Goal: Information Seeking & Learning: Check status

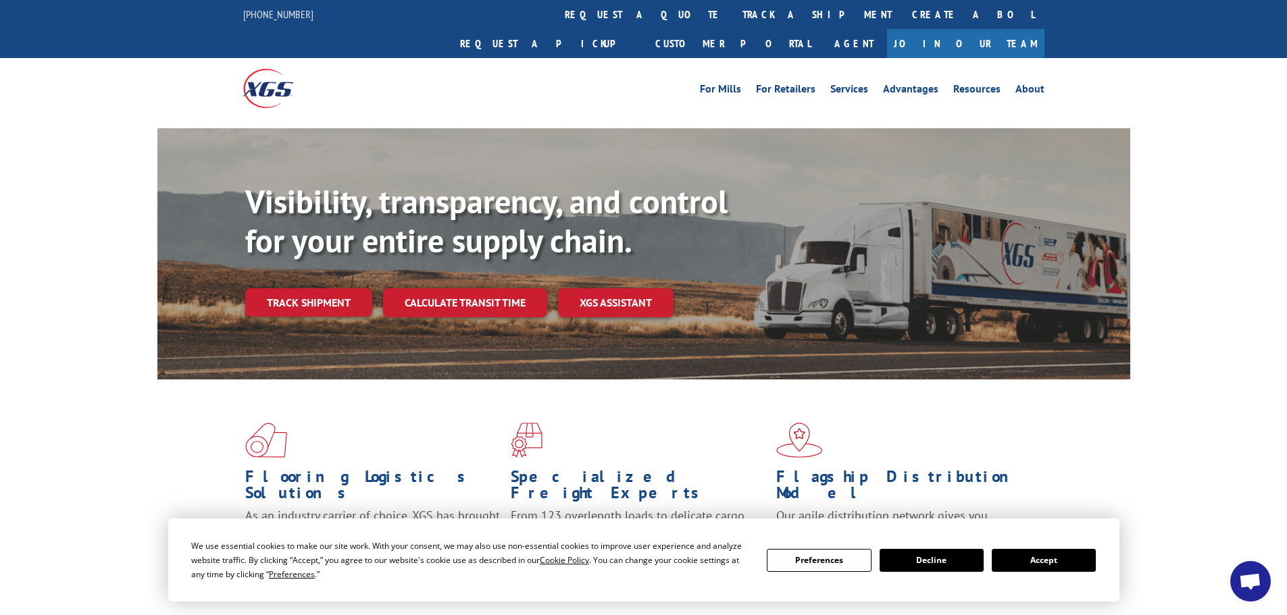
click at [322, 288] on link "Track shipment" at bounding box center [308, 302] width 127 height 28
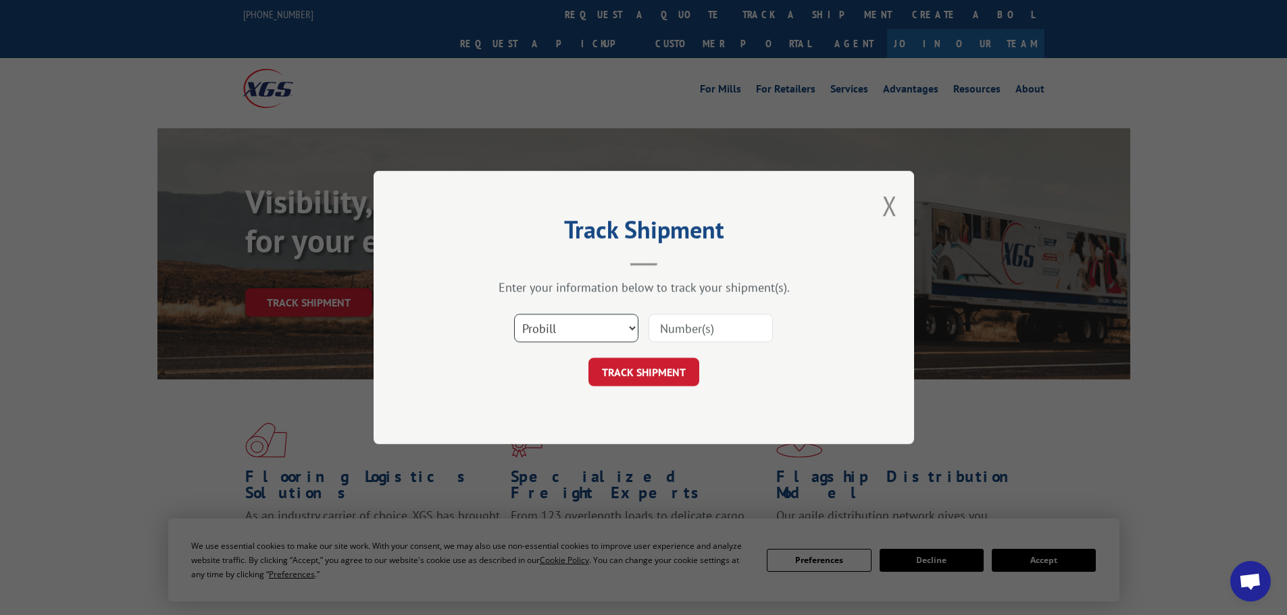
click at [618, 328] on select "Select category... Probill BOL PO" at bounding box center [576, 328] width 124 height 28
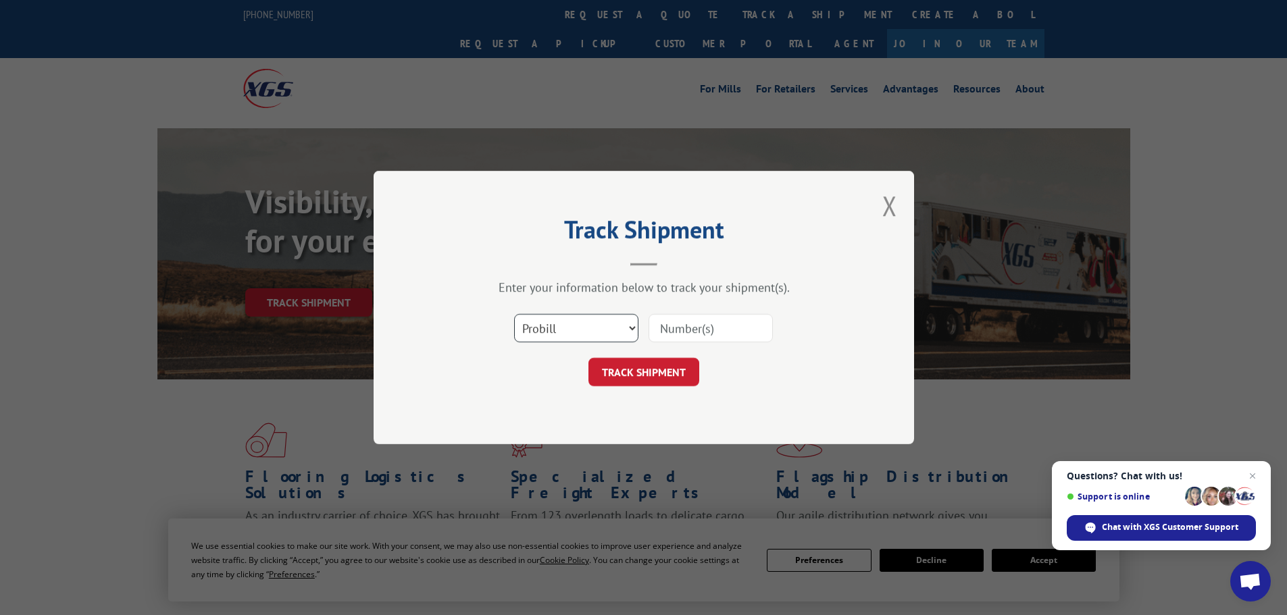
select select "bol"
click at [514, 314] on select "Select category... Probill BOL PO" at bounding box center [576, 328] width 124 height 28
click at [701, 333] on input at bounding box center [711, 328] width 124 height 28
paste input "7042886"
type input "7042886"
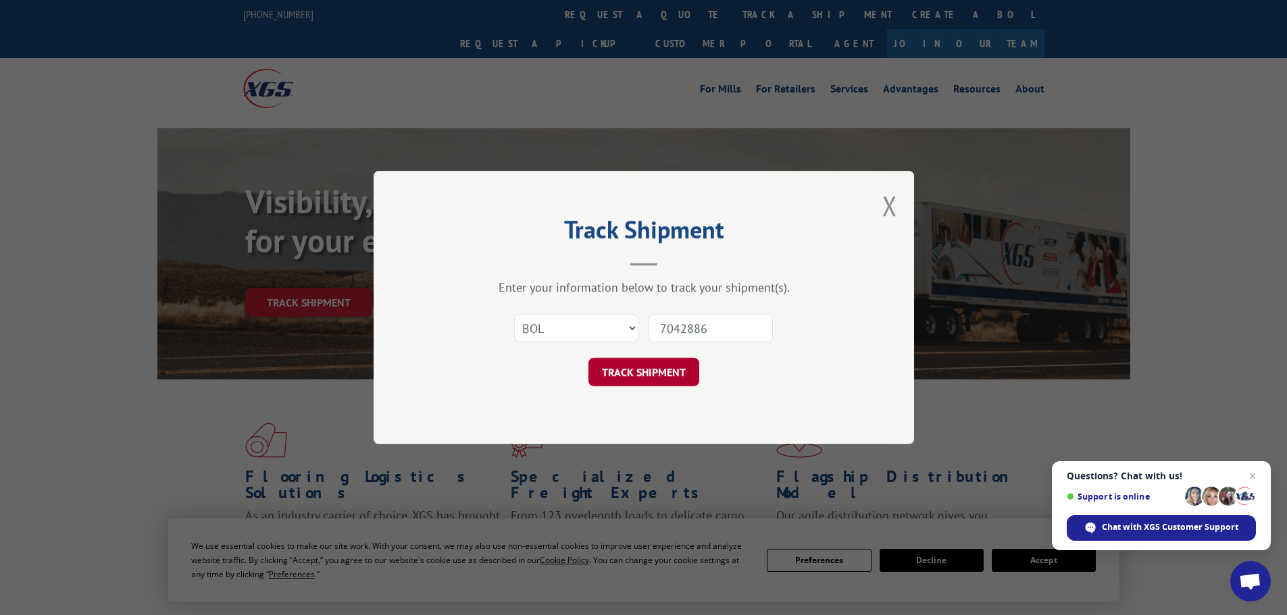
click at [645, 368] on button "TRACK SHIPMENT" at bounding box center [643, 372] width 111 height 28
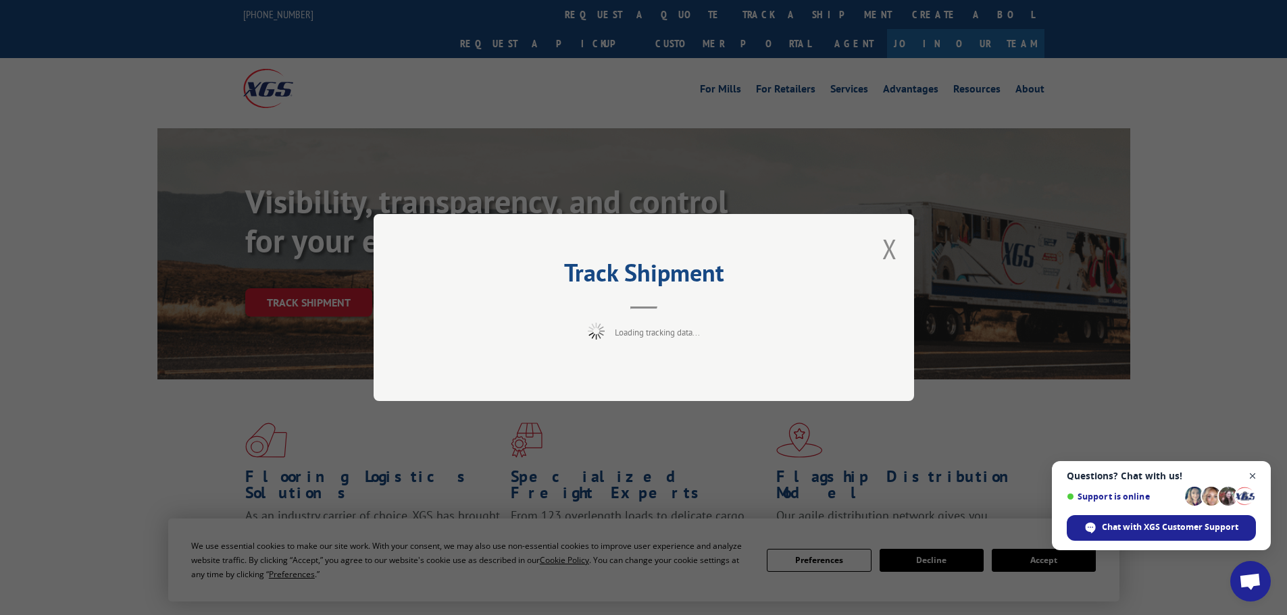
click at [1255, 476] on span "Close chat" at bounding box center [1252, 476] width 17 height 17
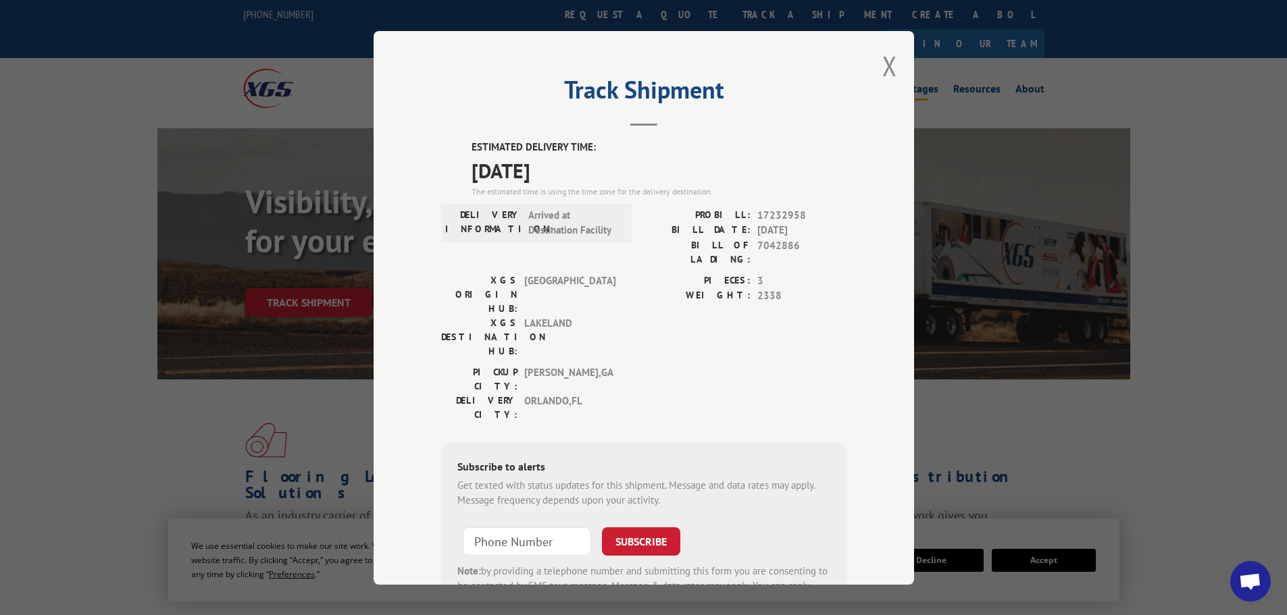
click at [887, 65] on button "Close modal" at bounding box center [889, 66] width 15 height 36
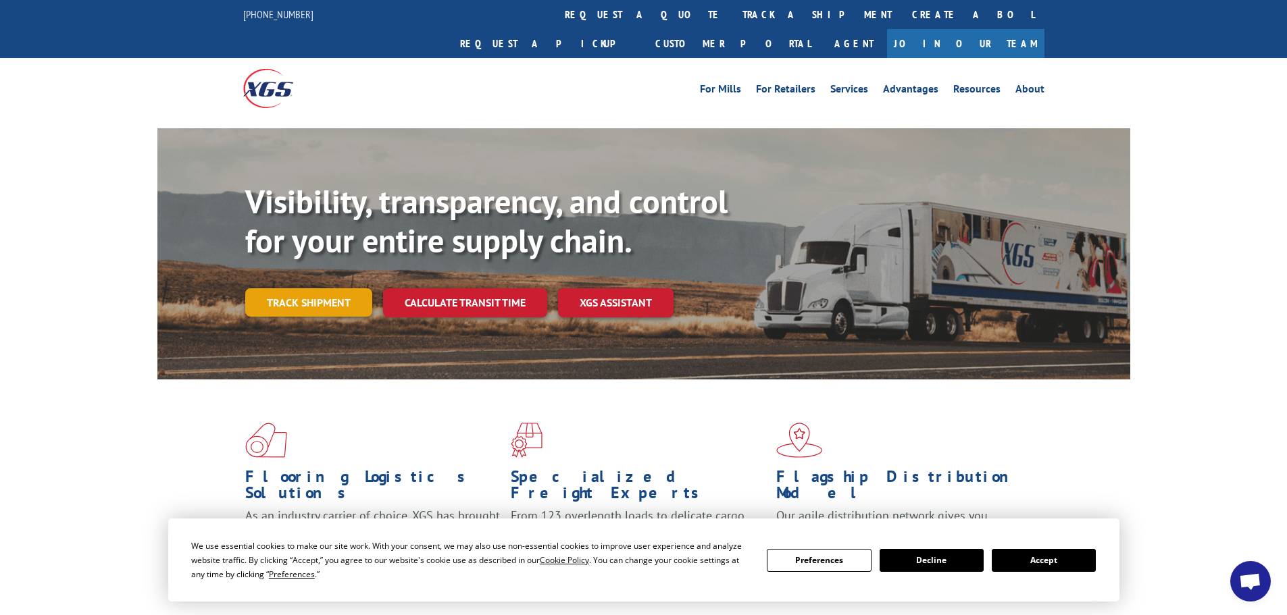
click at [303, 288] on link "Track shipment" at bounding box center [308, 302] width 127 height 28
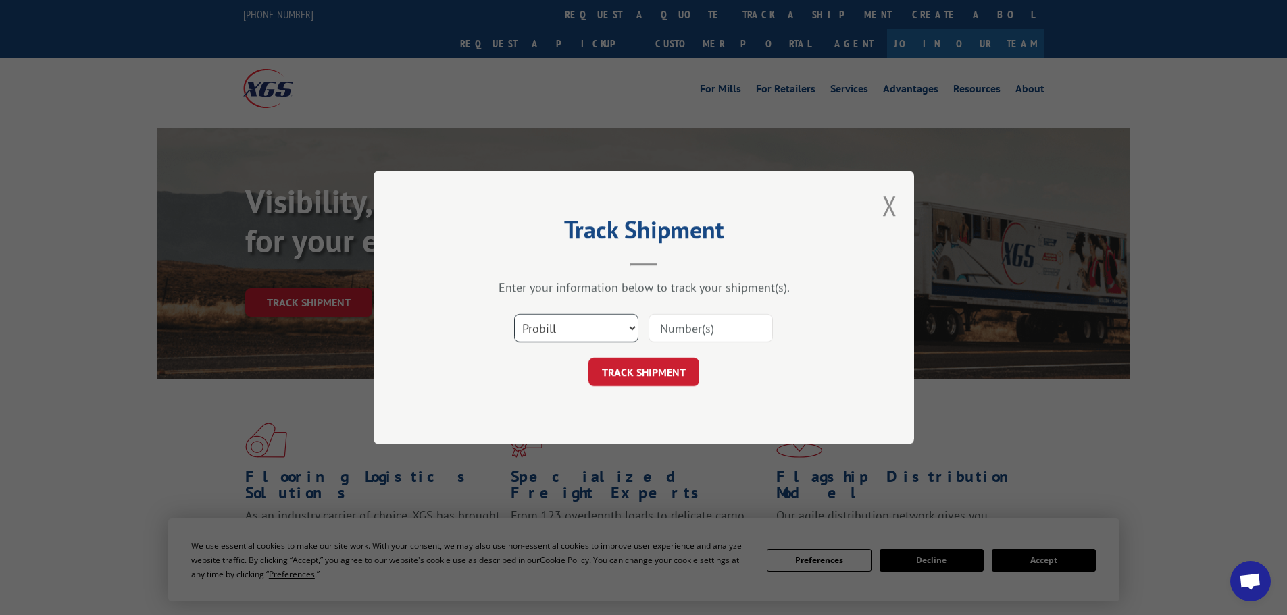
click at [572, 330] on select "Select category... Probill BOL PO" at bounding box center [576, 328] width 124 height 28
select select "bol"
click at [514, 314] on select "Select category... Probill BOL PO" at bounding box center [576, 328] width 124 height 28
click at [686, 329] on input at bounding box center [711, 328] width 124 height 28
paste input "7042886"
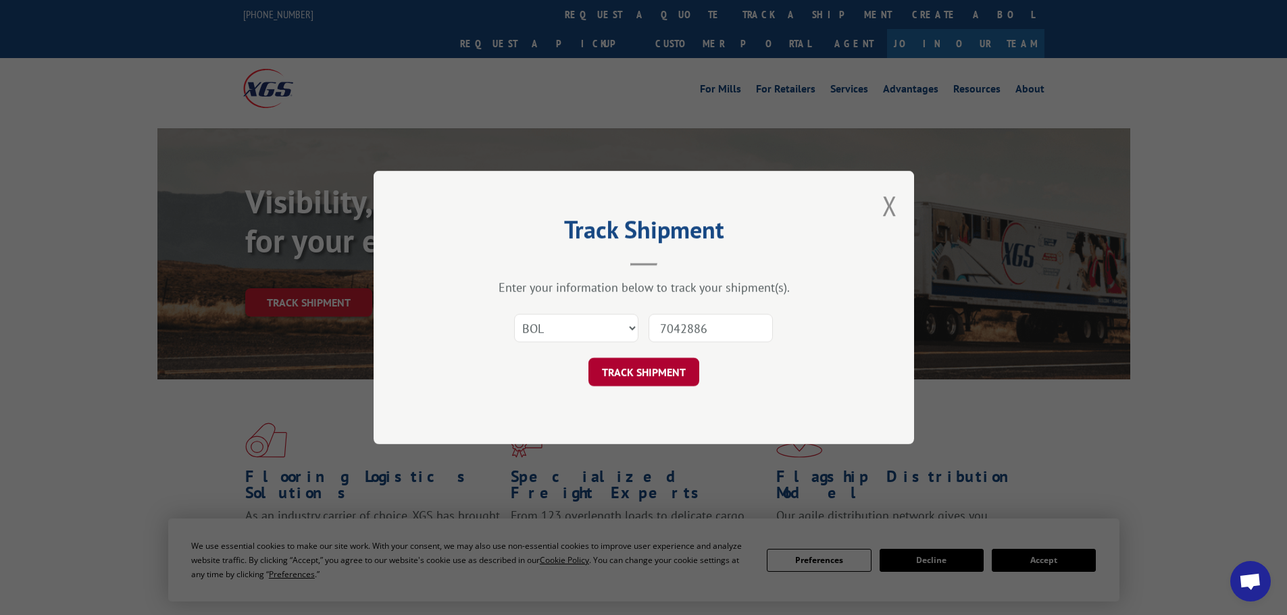
type input "7042886"
click at [659, 366] on button "TRACK SHIPMENT" at bounding box center [643, 372] width 111 height 28
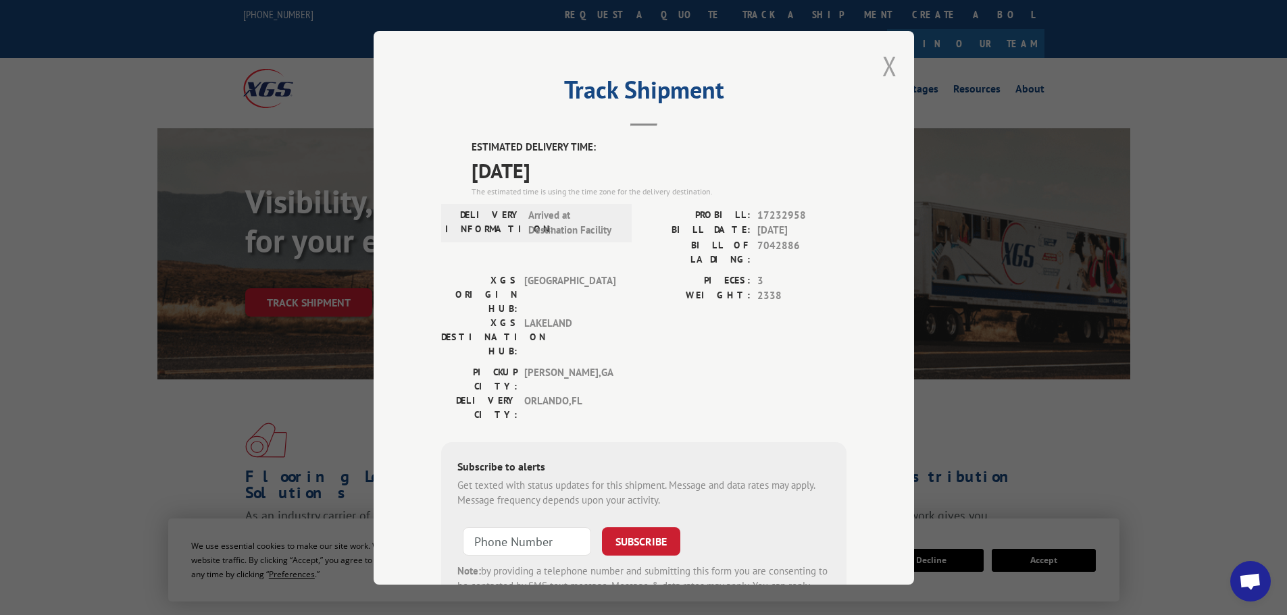
click at [882, 68] on button "Close modal" at bounding box center [889, 66] width 15 height 36
